Goal: Browse casually: Explore the website without a specific task or goal

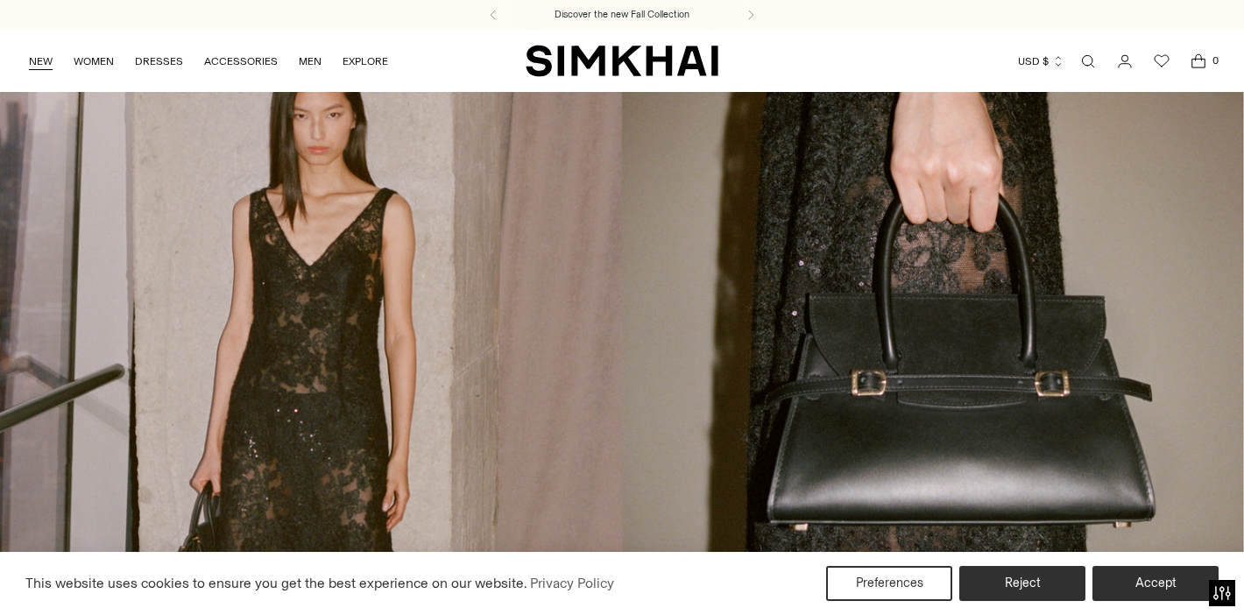
click at [39, 61] on link "NEW" at bounding box center [41, 61] width 24 height 39
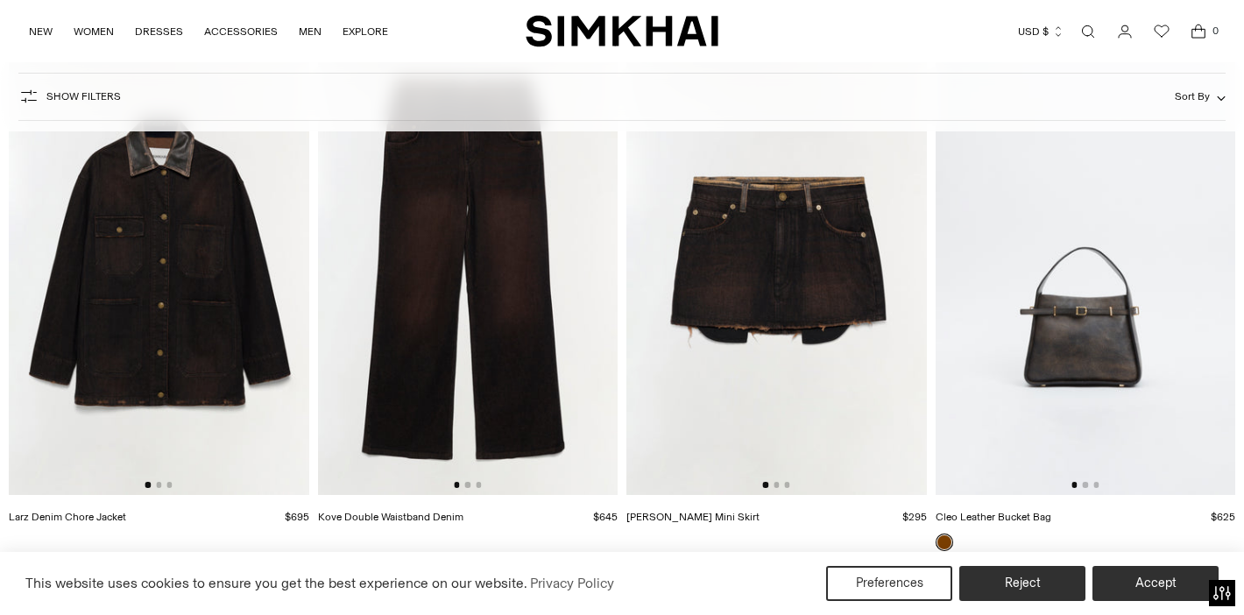
scroll to position [0, 1]
click at [170, 366] on img at bounding box center [158, 270] width 301 height 450
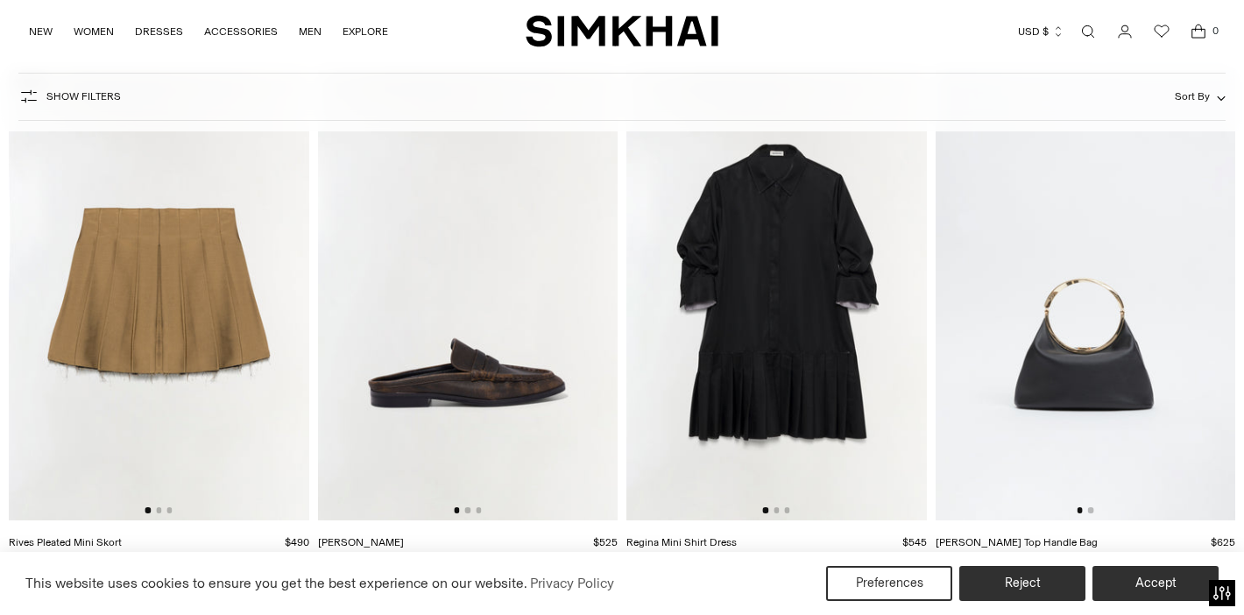
scroll to position [11069, 0]
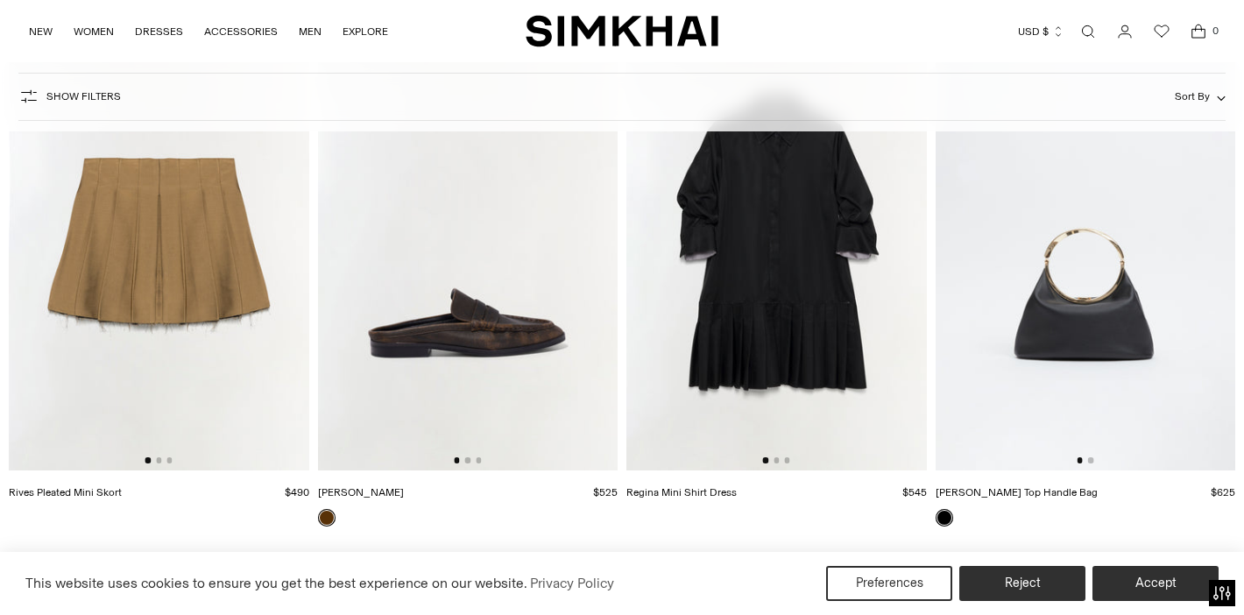
click at [808, 408] on img at bounding box center [777, 245] width 301 height 450
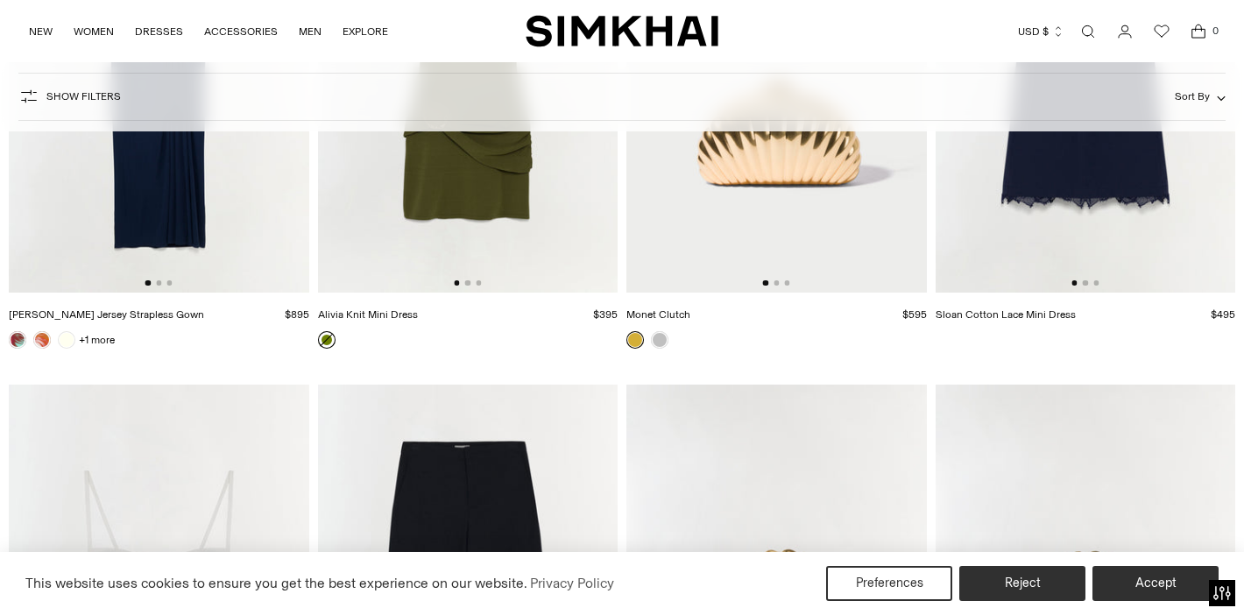
scroll to position [27262, 0]
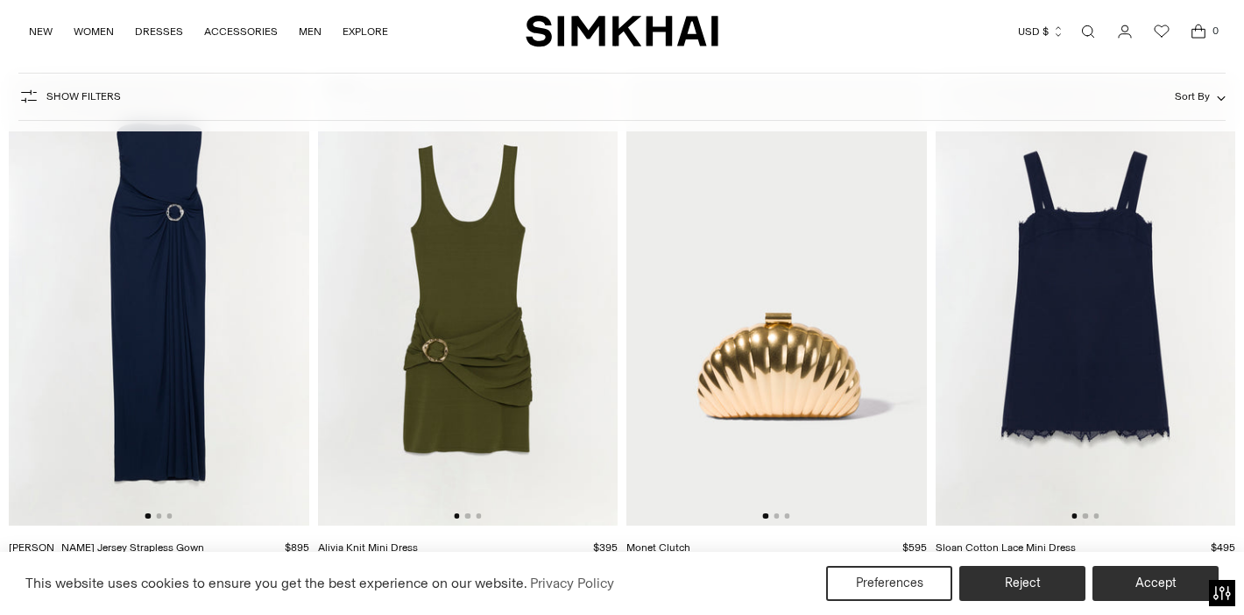
click at [1147, 238] on img at bounding box center [1086, 300] width 301 height 450
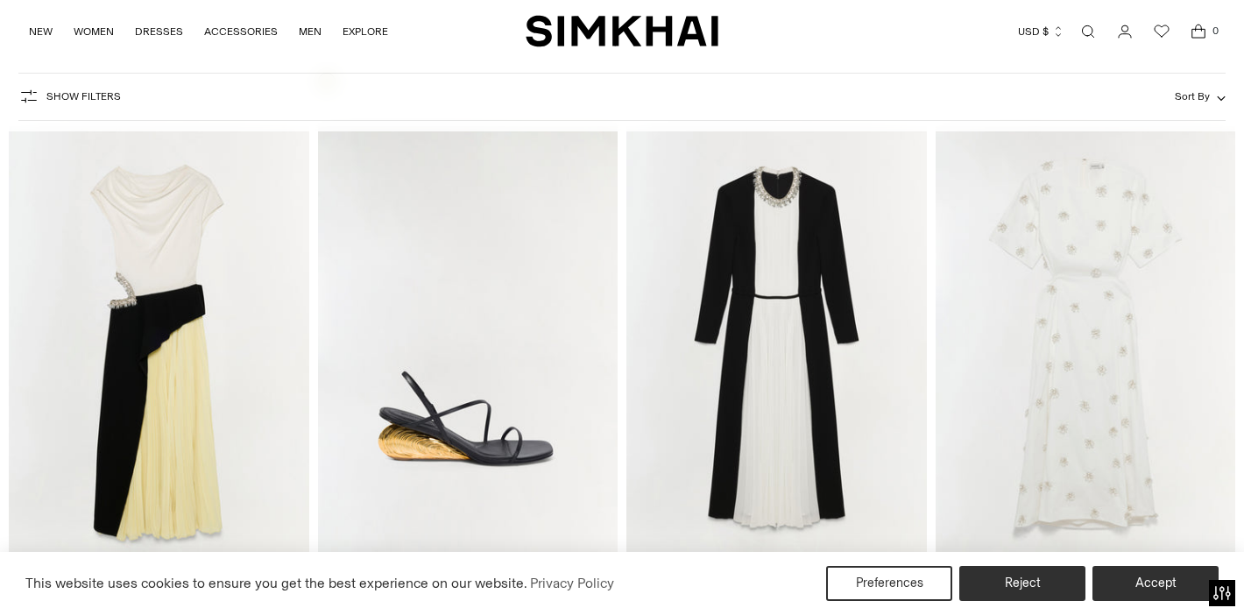
scroll to position [34264, 0]
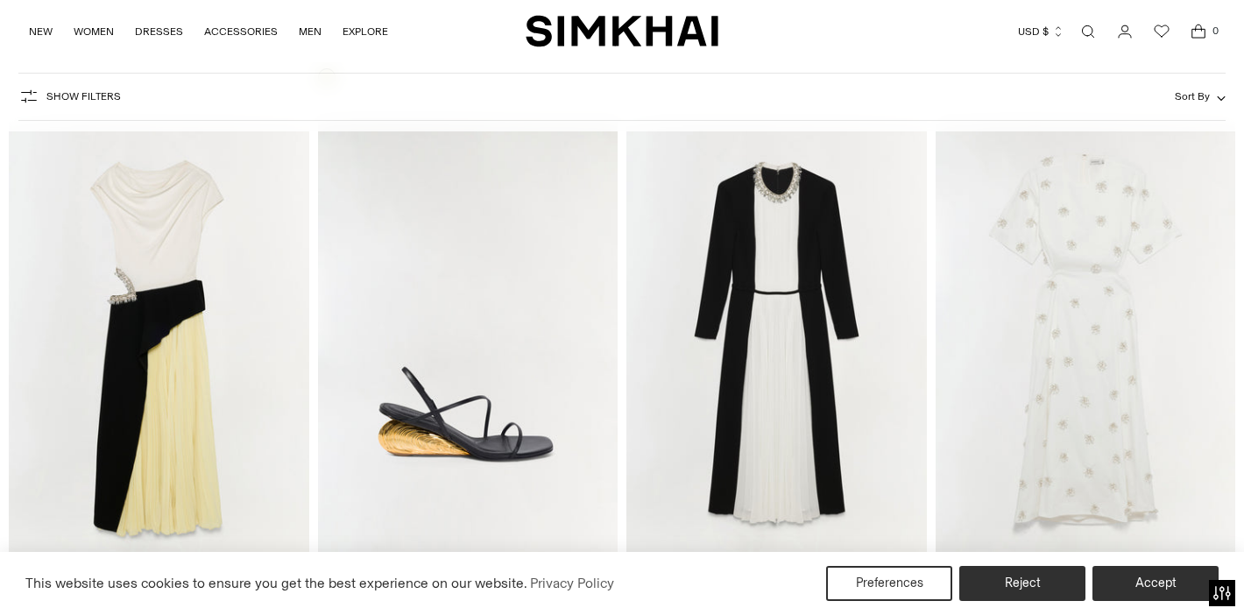
click at [1052, 278] on img at bounding box center [1086, 347] width 301 height 450
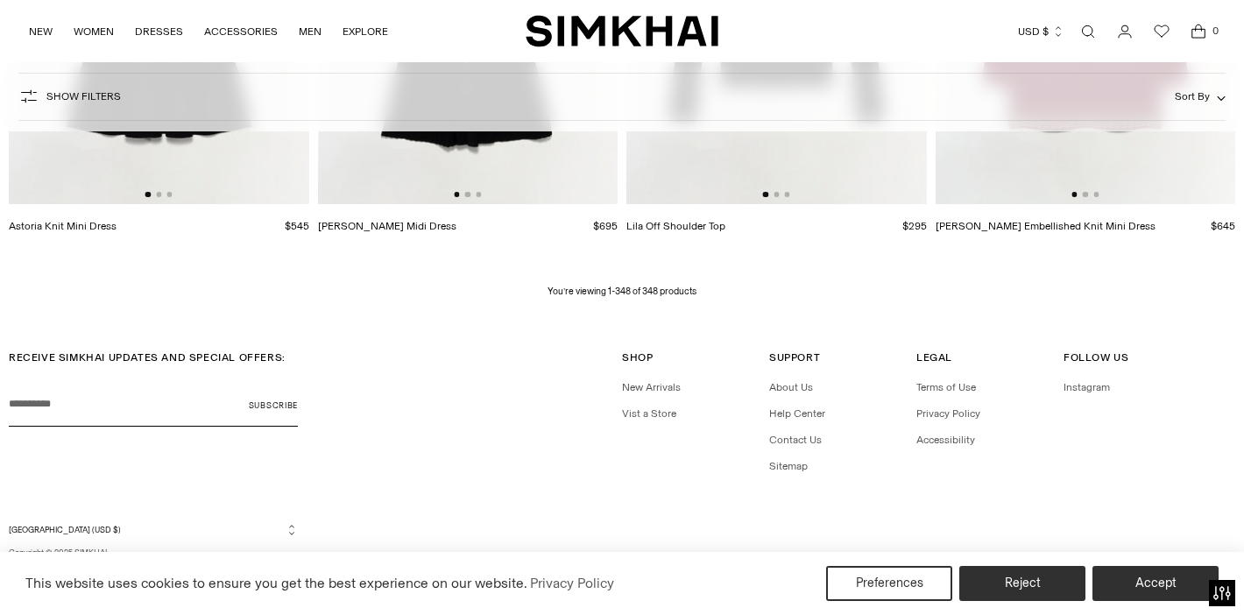
scroll to position [47082, 0]
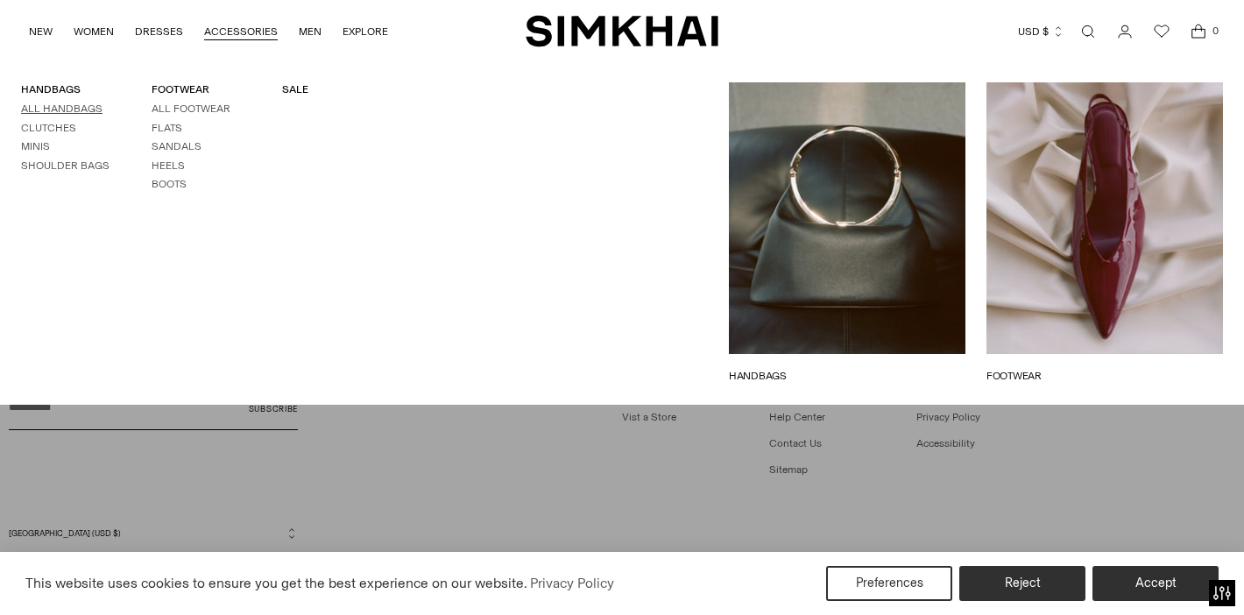
click at [67, 110] on link "All Handbags" at bounding box center [61, 109] width 81 height 12
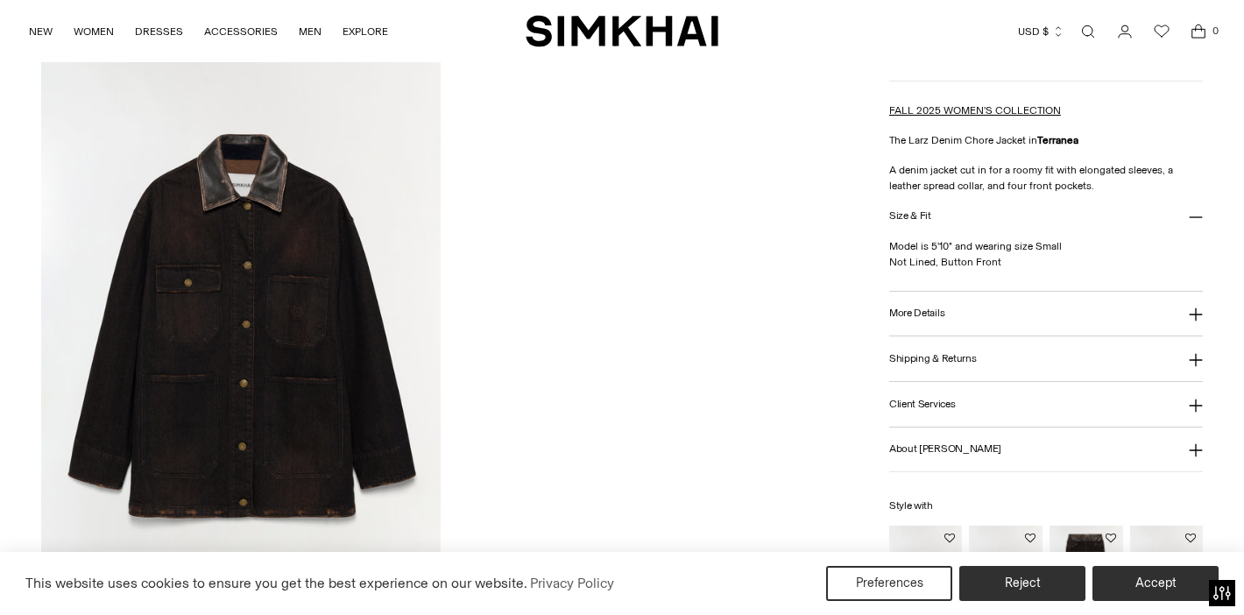
scroll to position [1855, 0]
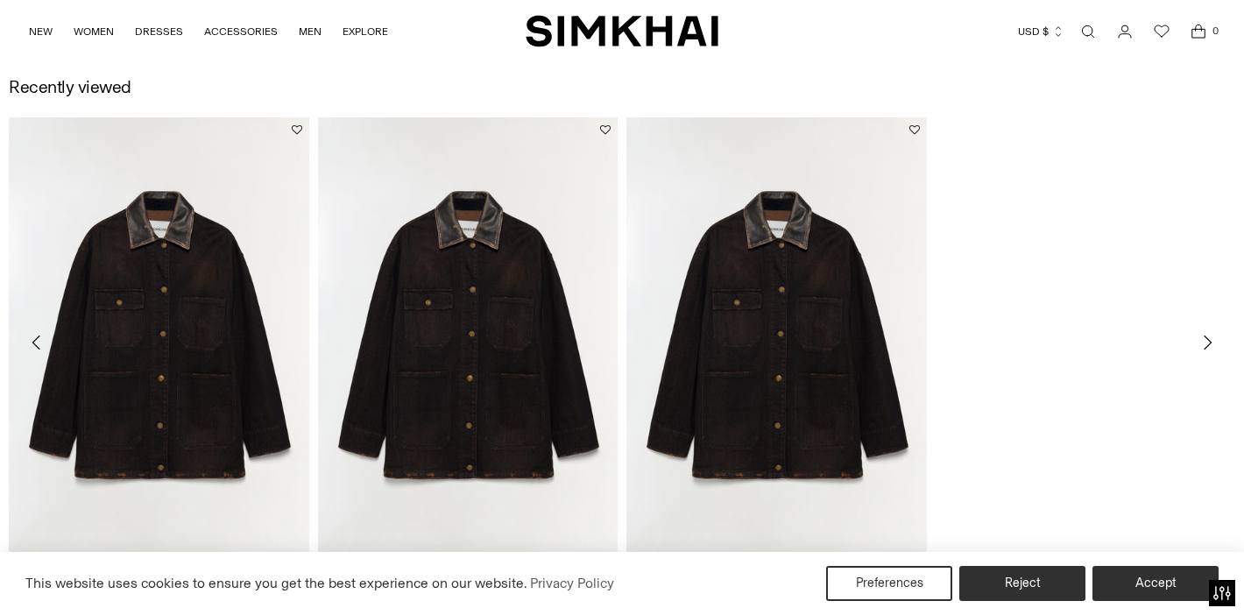
scroll to position [1951, 0]
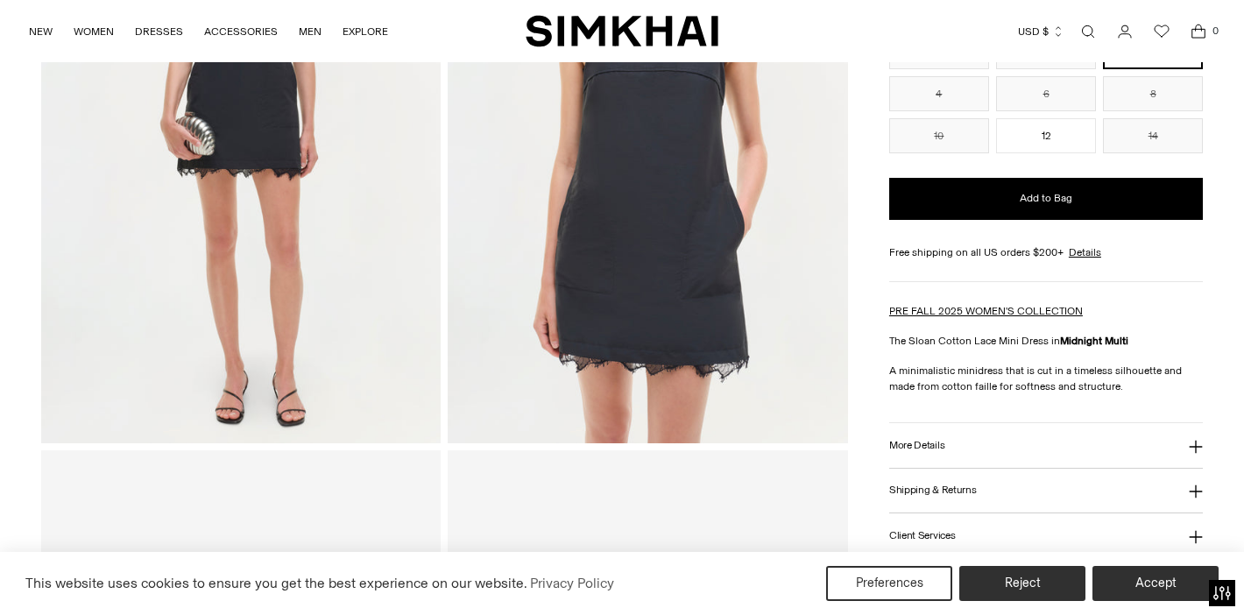
scroll to position [304, 0]
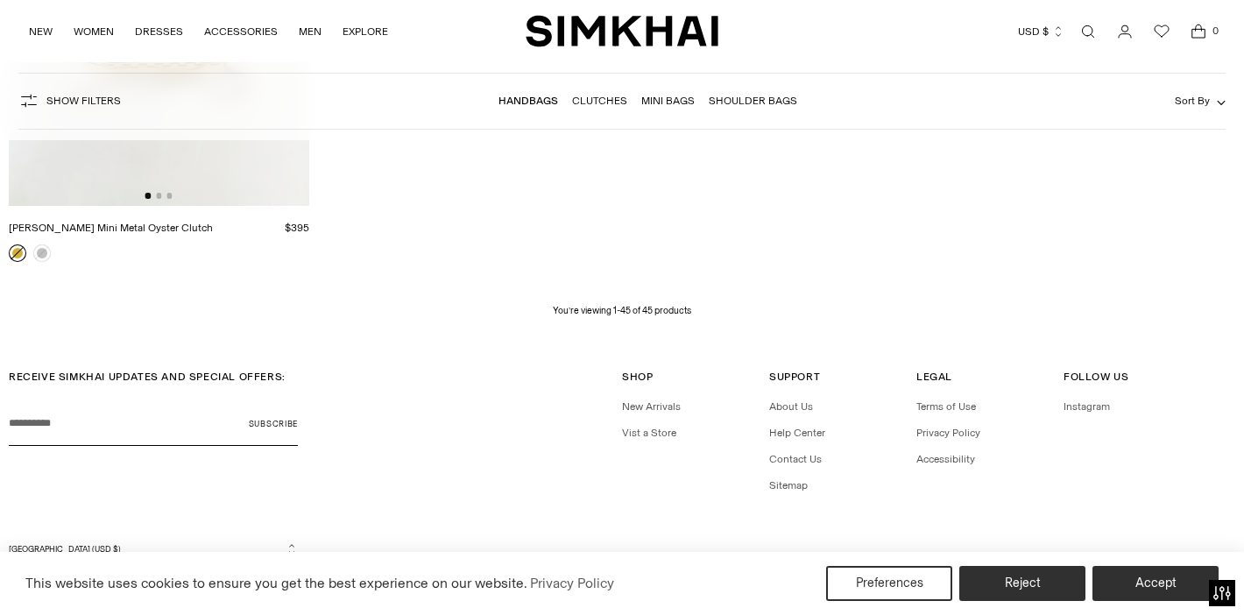
scroll to position [6479, 0]
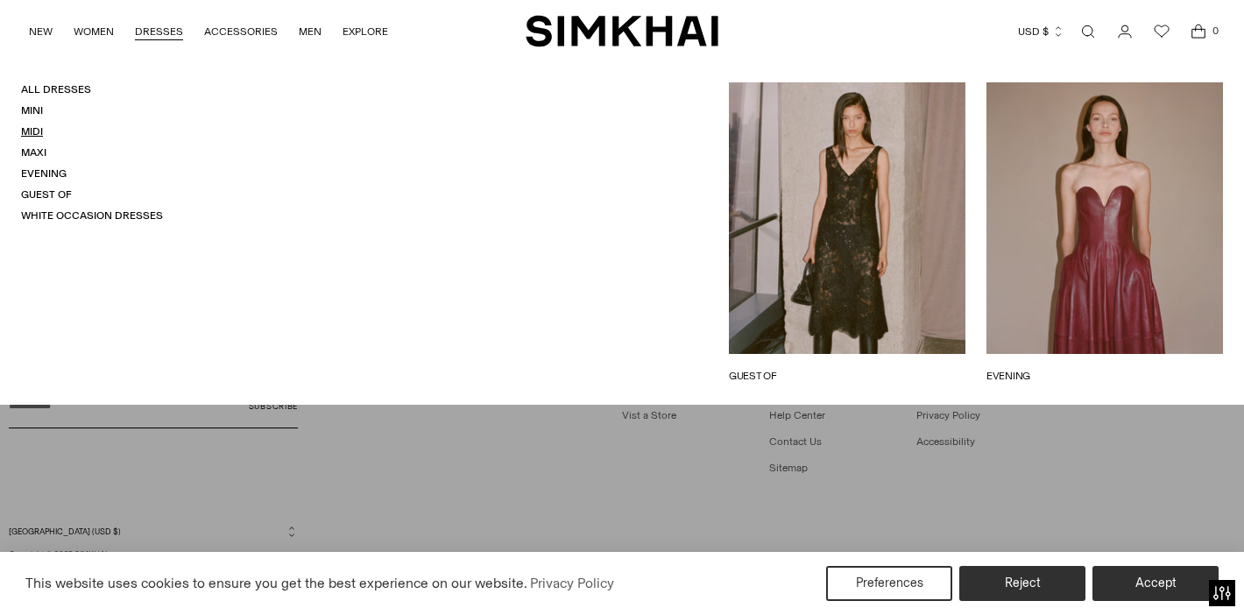
click at [39, 134] on link "Midi" at bounding box center [32, 131] width 22 height 12
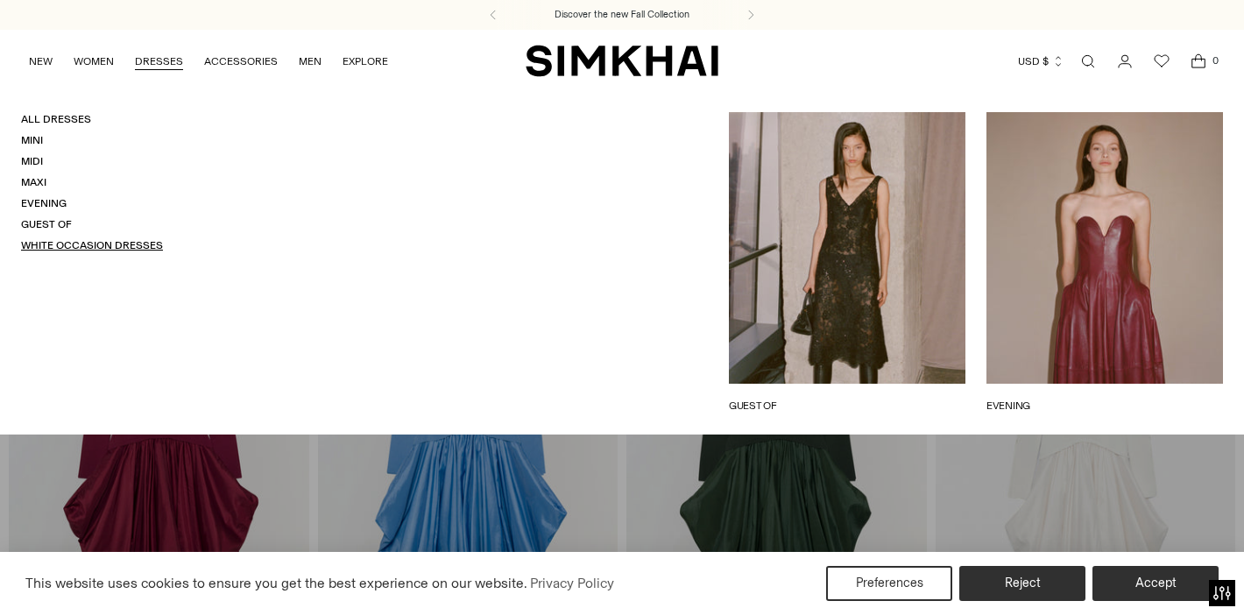
click at [128, 244] on link "White Occasion Dresses" at bounding box center [92, 245] width 142 height 12
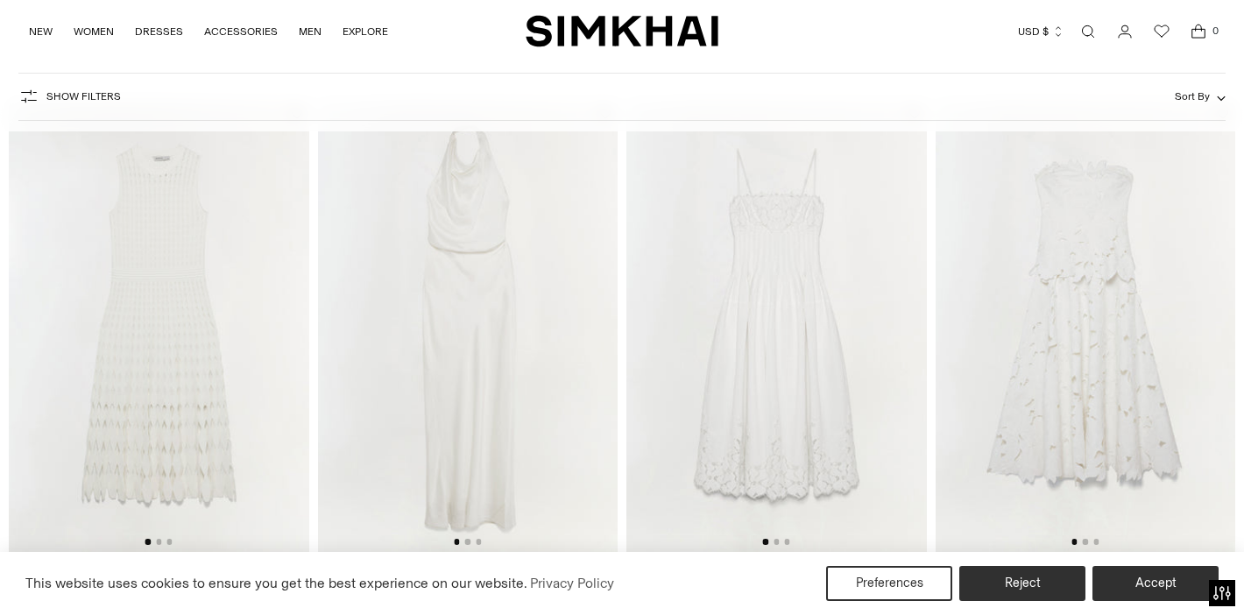
scroll to position [163, 0]
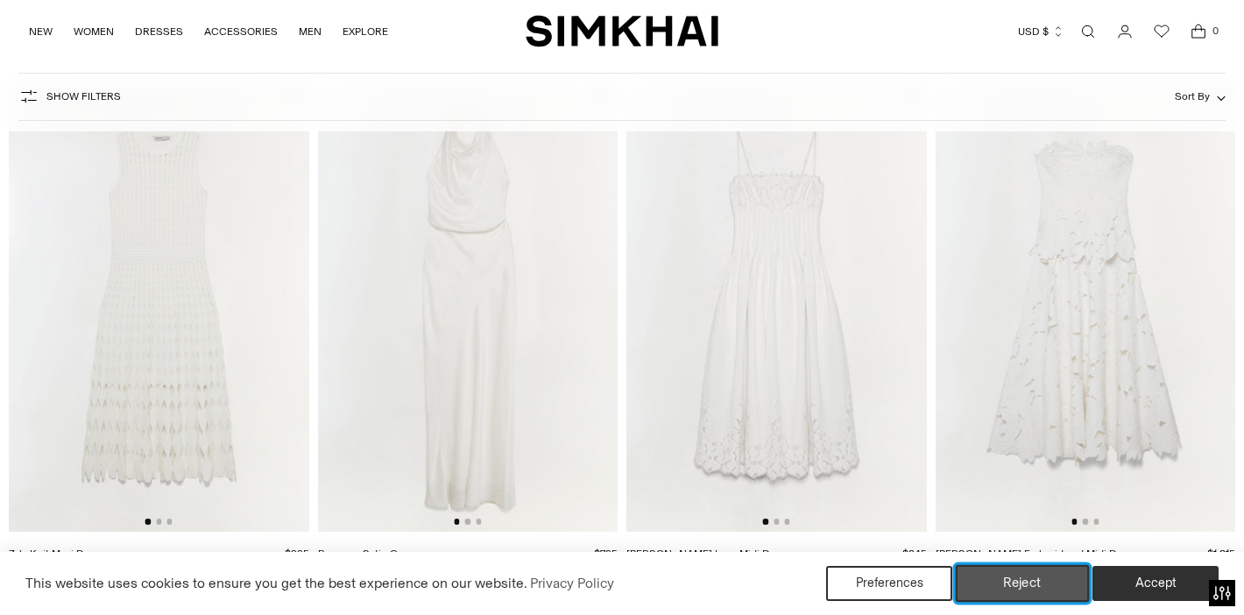
click at [1051, 580] on button "Reject" at bounding box center [1023, 583] width 134 height 37
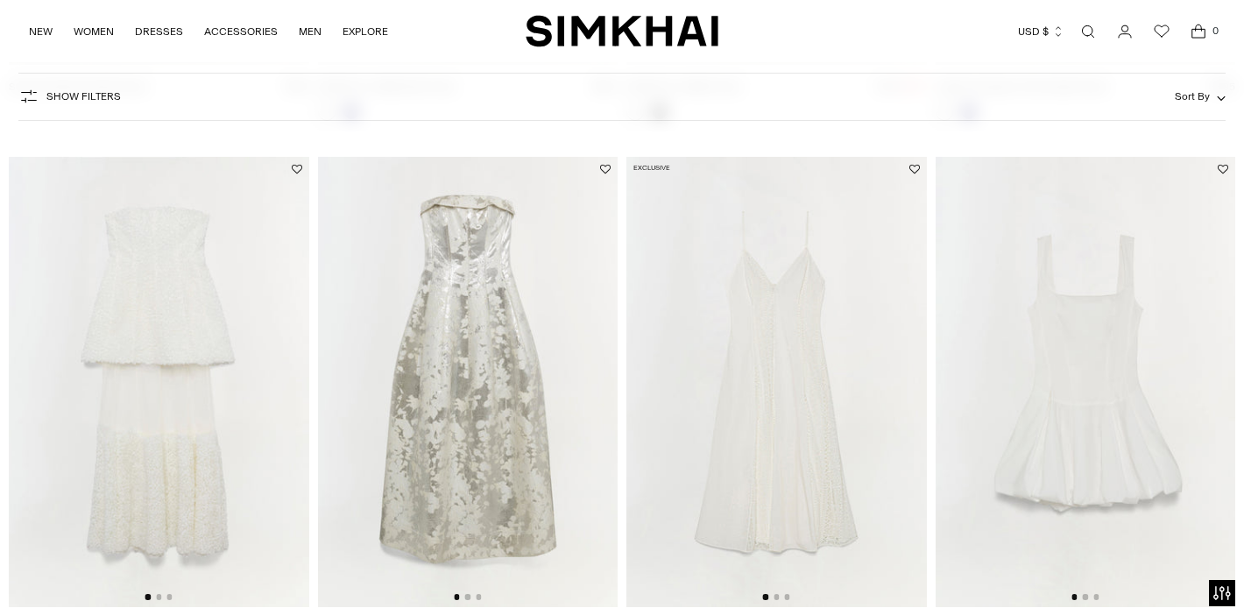
scroll to position [1812, 0]
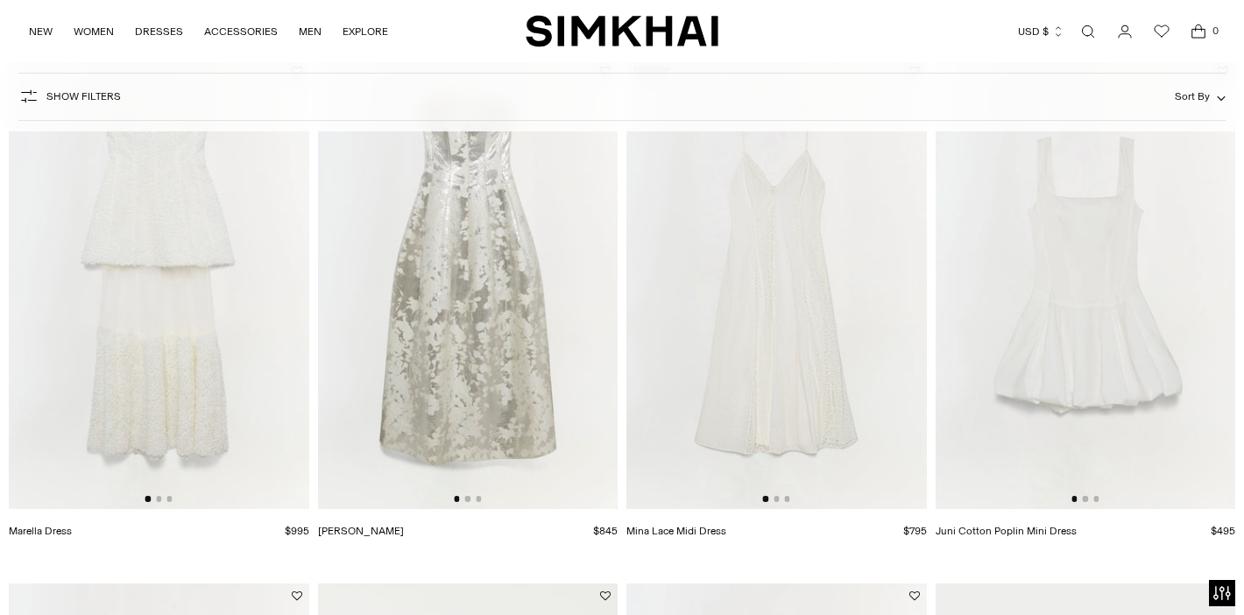
click at [769, 400] on img at bounding box center [777, 284] width 301 height 450
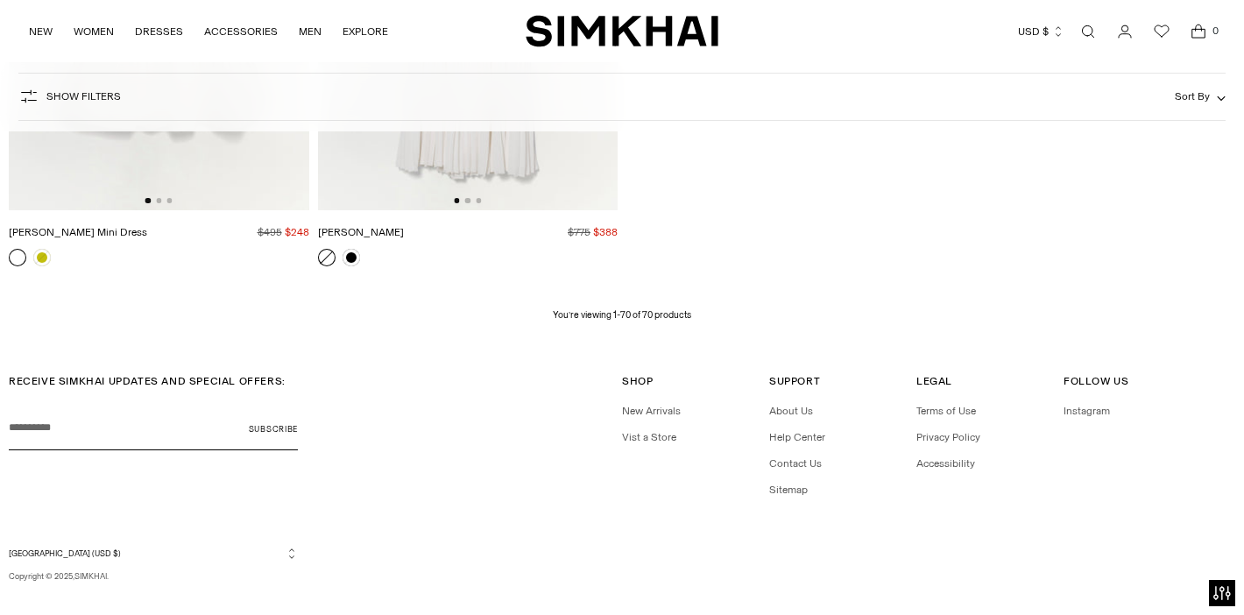
scroll to position [9709, 0]
